Goal: Information Seeking & Learning: Learn about a topic

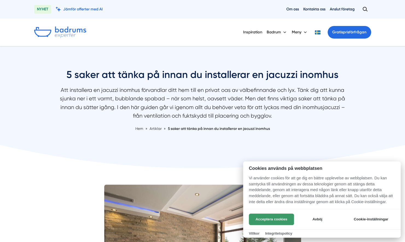
click at [263, 219] on button "Acceptera cookies" at bounding box center [271, 219] width 45 height 11
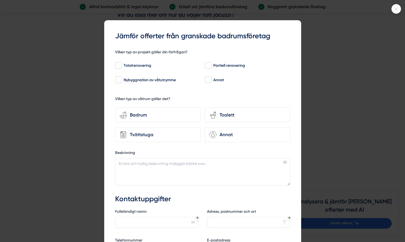
scroll to position [901, 0]
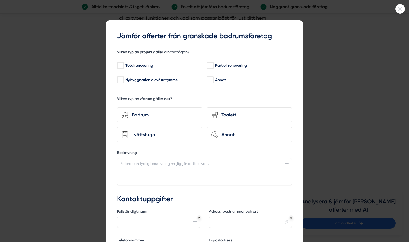
click at [344, 119] on div at bounding box center [204, 121] width 409 height 242
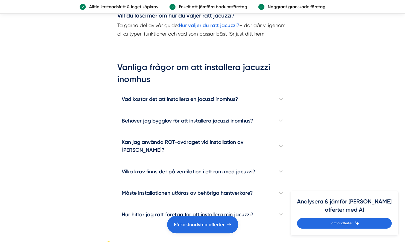
scroll to position [878, 0]
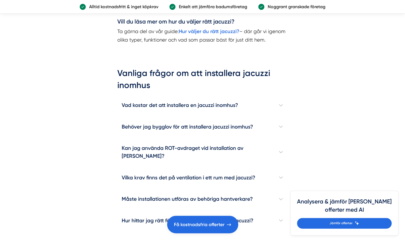
click at [33, 197] on article "Att ha en jacuzzi inomhus är en fantastisk lyx som låter dig njuta av avkopplan…" at bounding box center [202, 30] width 405 height 1462
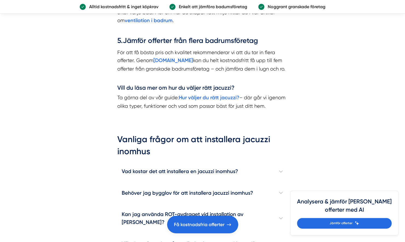
scroll to position [812, 0]
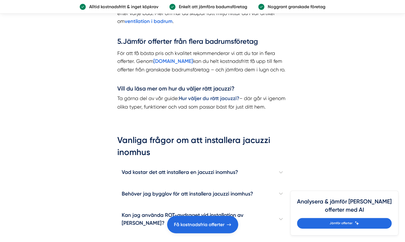
click at [201, 97] on strong "Hur väljer du rätt jacuzzi?" at bounding box center [209, 98] width 60 height 6
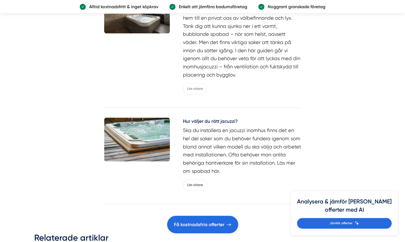
scroll to position [1539, 0]
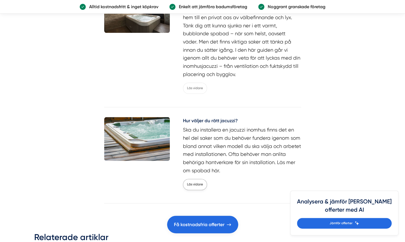
click at [197, 179] on link "Läs vidare" at bounding box center [195, 184] width 24 height 11
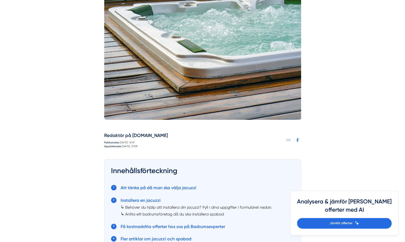
scroll to position [187, 0]
